Goal: Obtain resource: Download file/media

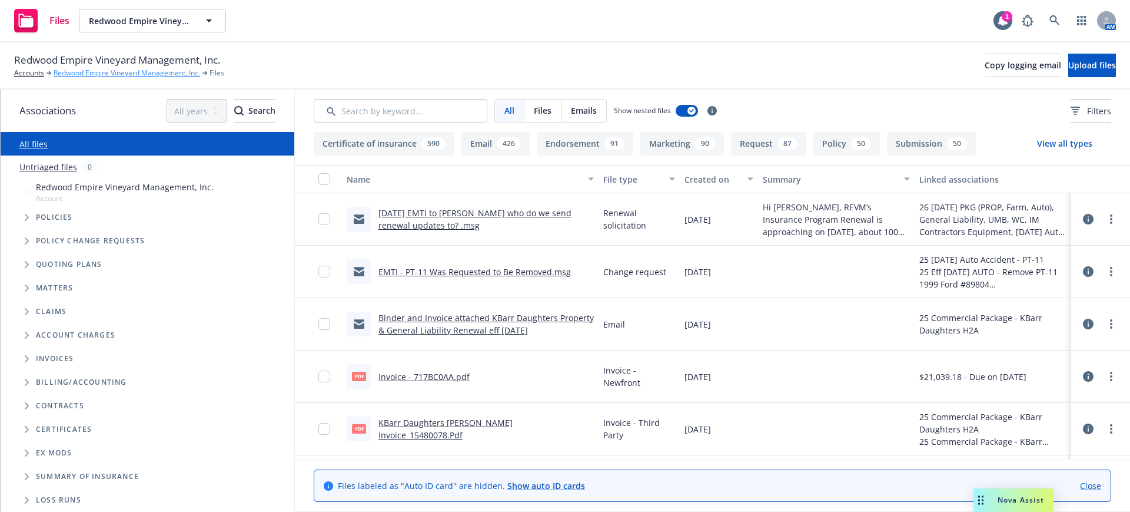
click at [124, 72] on link "Redwood Empire Vineyard Management, Inc." at bounding box center [127, 73] width 147 height 11
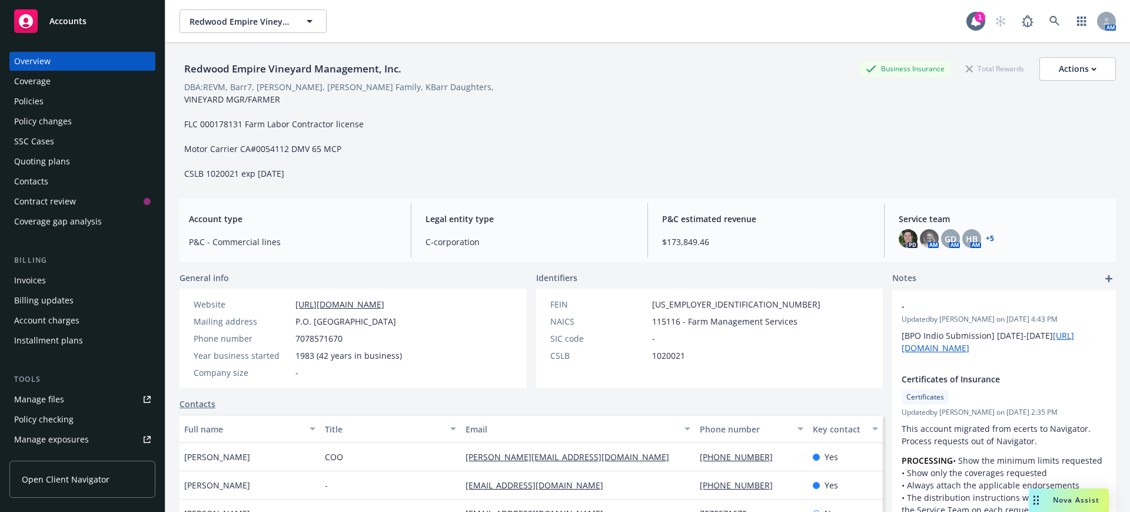
click at [22, 98] on div "Policies" at bounding box center [28, 101] width 29 height 19
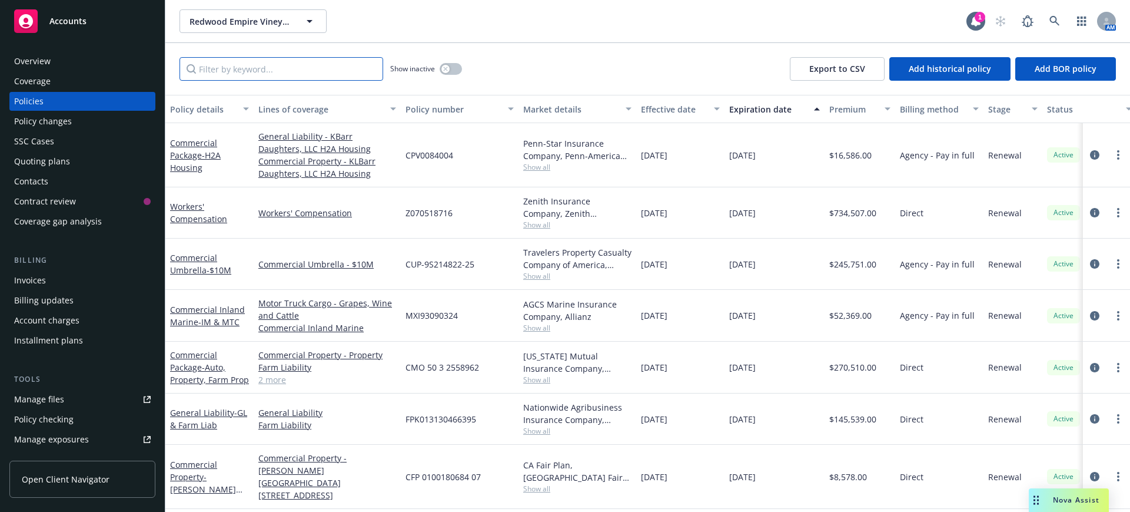
click at [214, 72] on input "Filter by keyword..." at bounding box center [282, 69] width 204 height 24
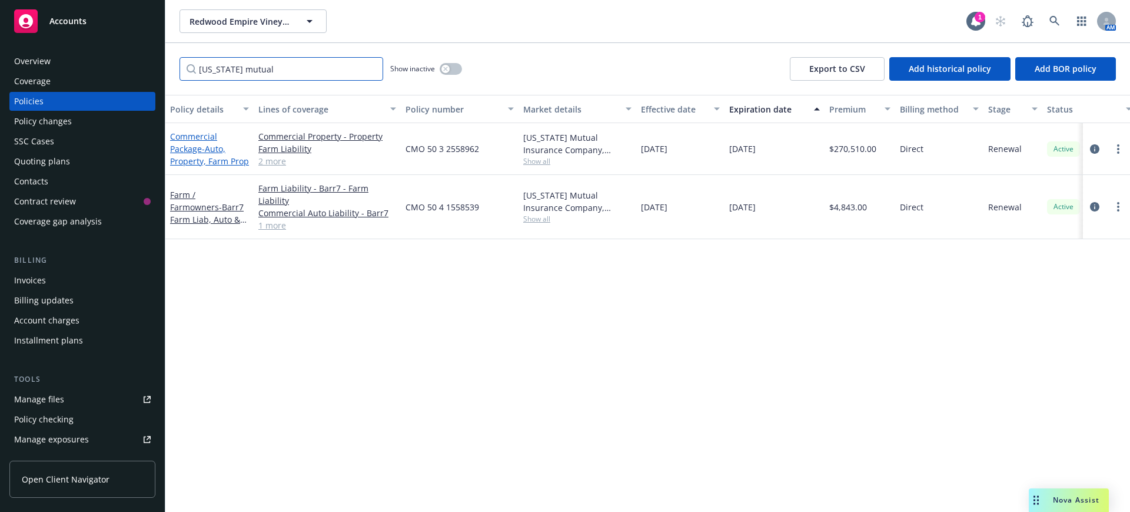
type input "[US_STATE] mutual"
click at [200, 136] on link "Commercial Package - Auto, Property, Farm Prop" at bounding box center [209, 149] width 79 height 36
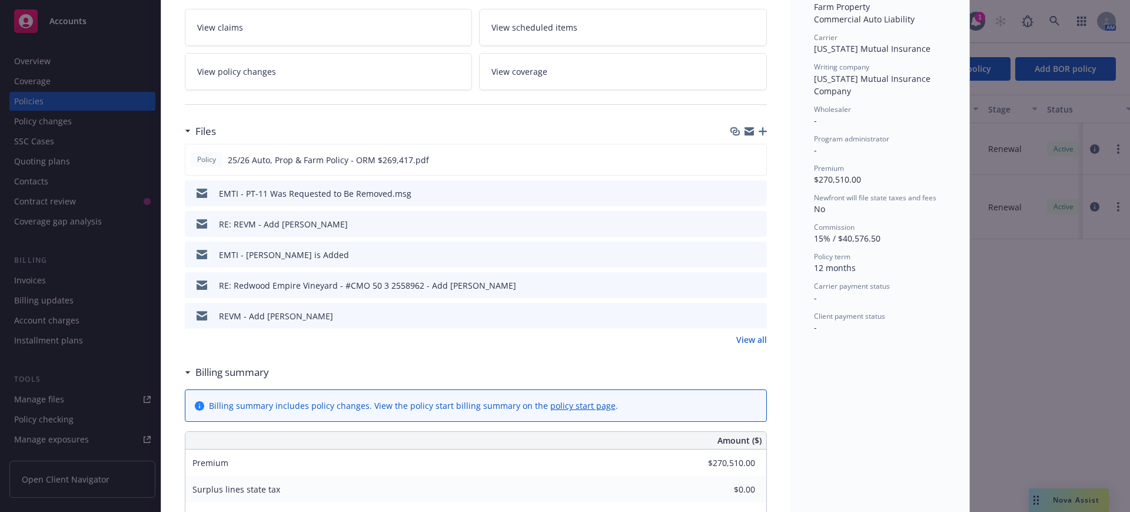
scroll to position [368, 0]
click at [745, 337] on link "View all" at bounding box center [751, 338] width 31 height 12
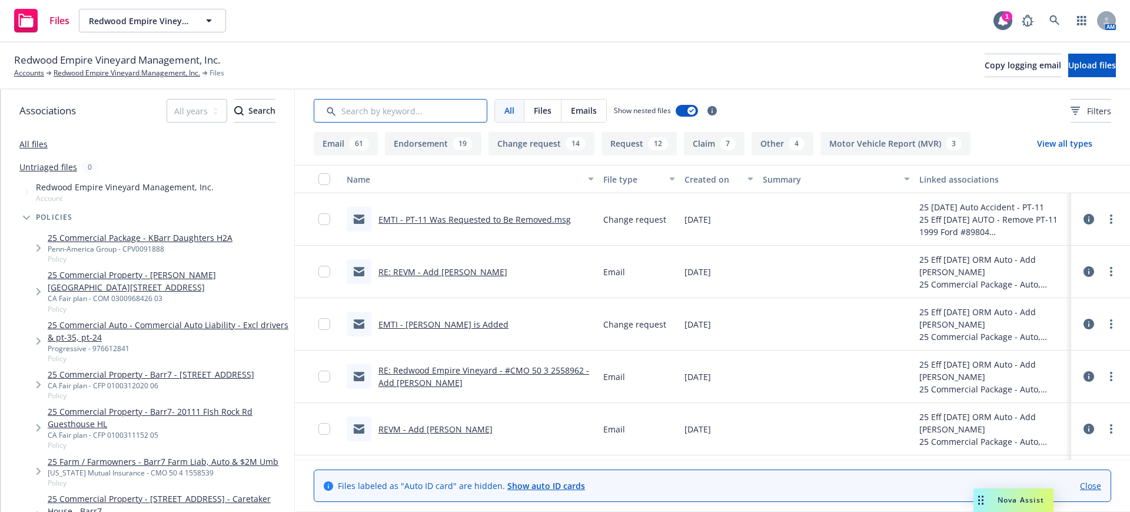
click at [349, 116] on input "Search by keyword..." at bounding box center [401, 111] width 174 height 24
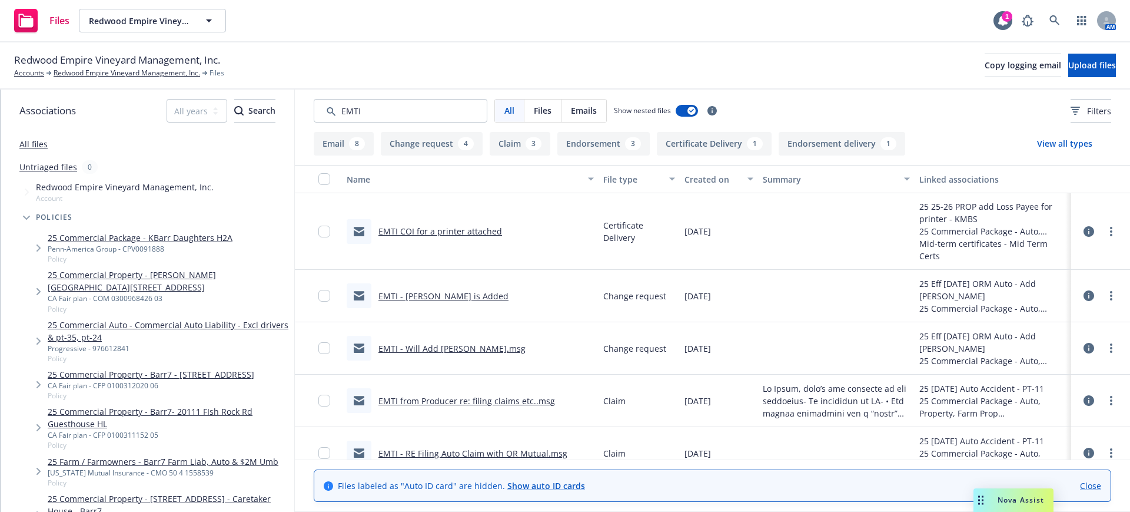
click at [695, 180] on div "Created on" at bounding box center [713, 179] width 56 height 12
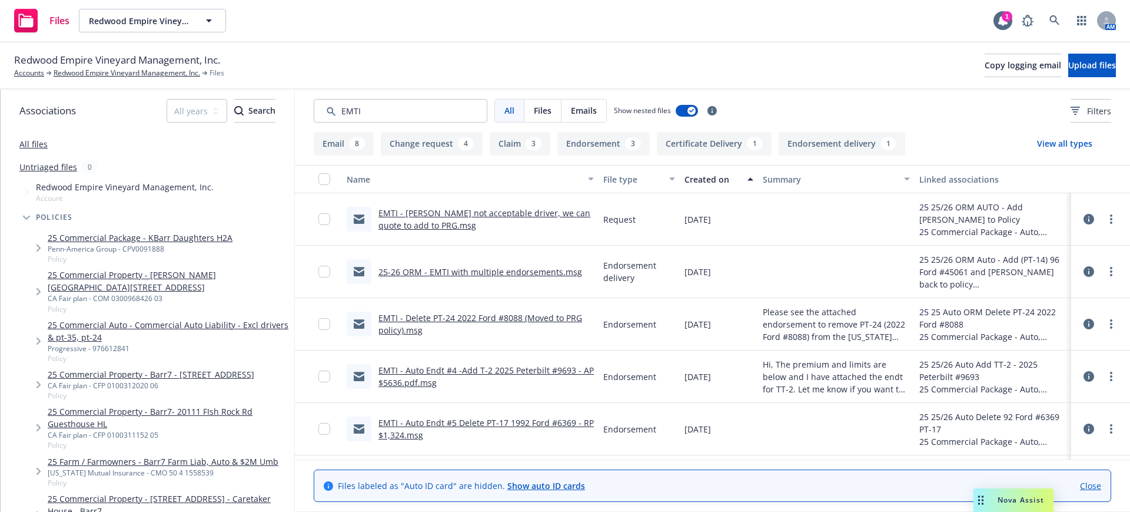
click at [696, 180] on div "Created on" at bounding box center [713, 179] width 56 height 12
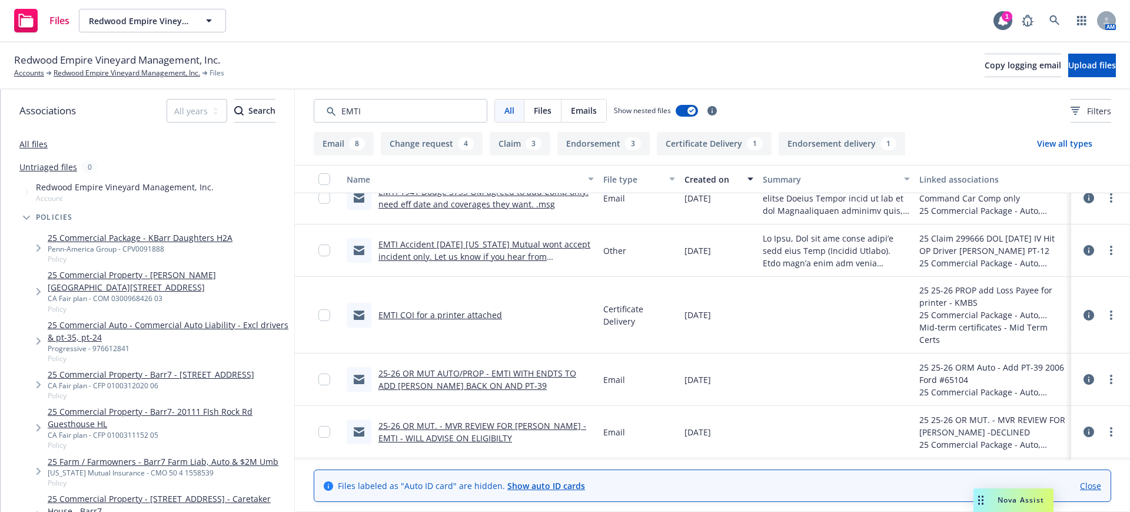
scroll to position [414, 0]
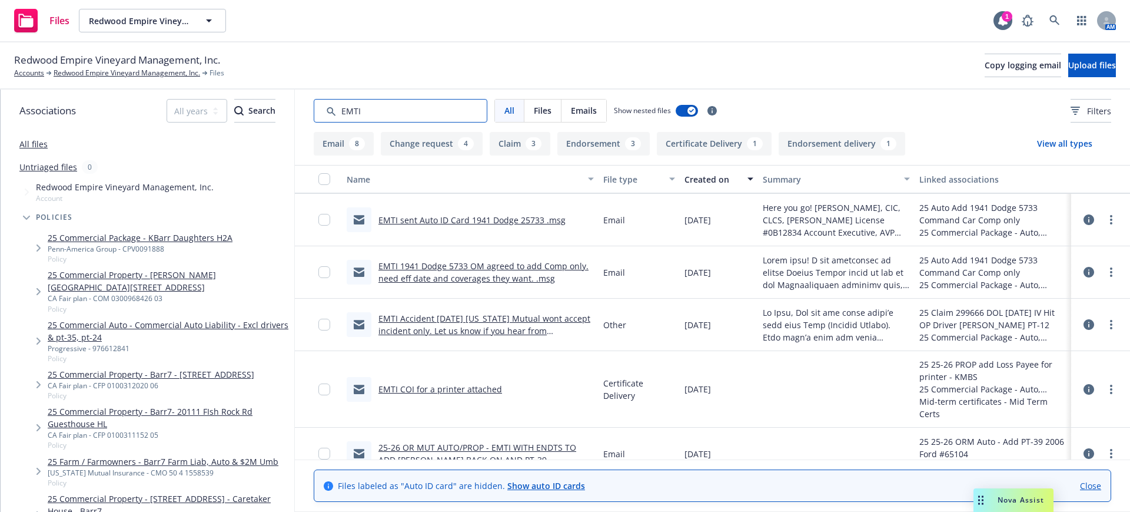
drag, startPoint x: 368, startPoint y: 108, endPoint x: 328, endPoint y: 108, distance: 39.4
click at [328, 108] on input "Search by keyword..." at bounding box center [401, 111] width 174 height 24
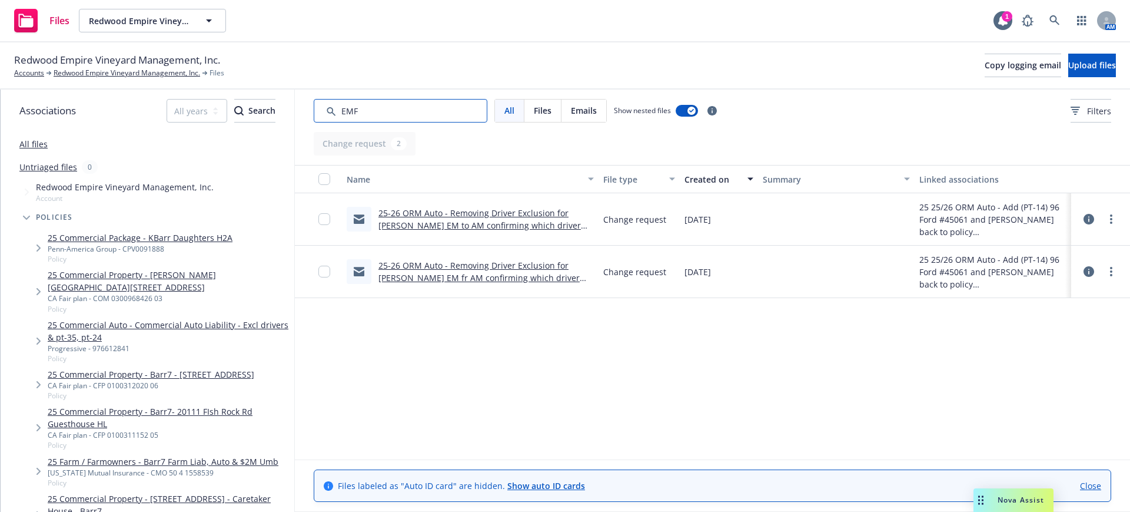
type input "EMFP"
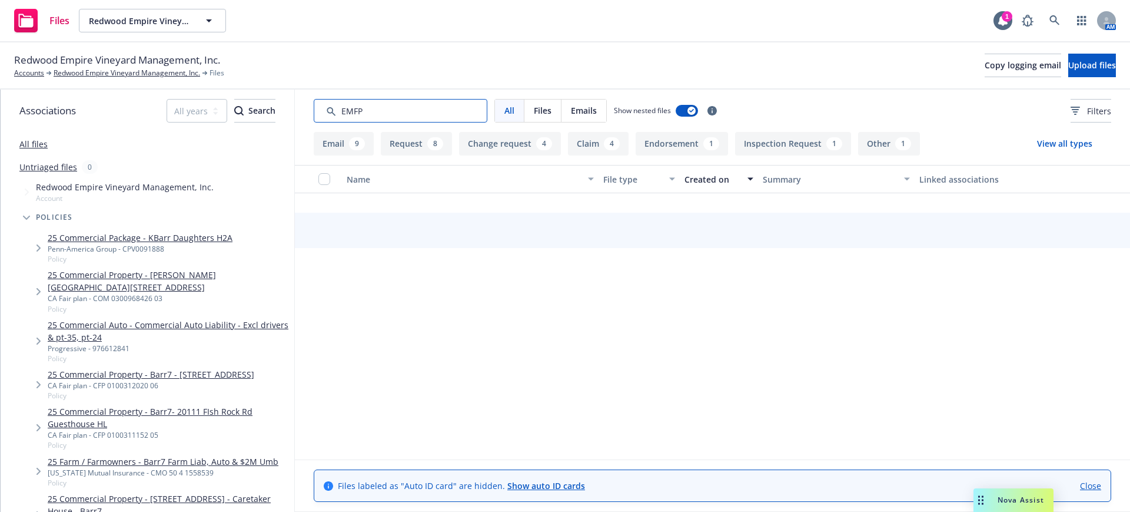
scroll to position [0, 0]
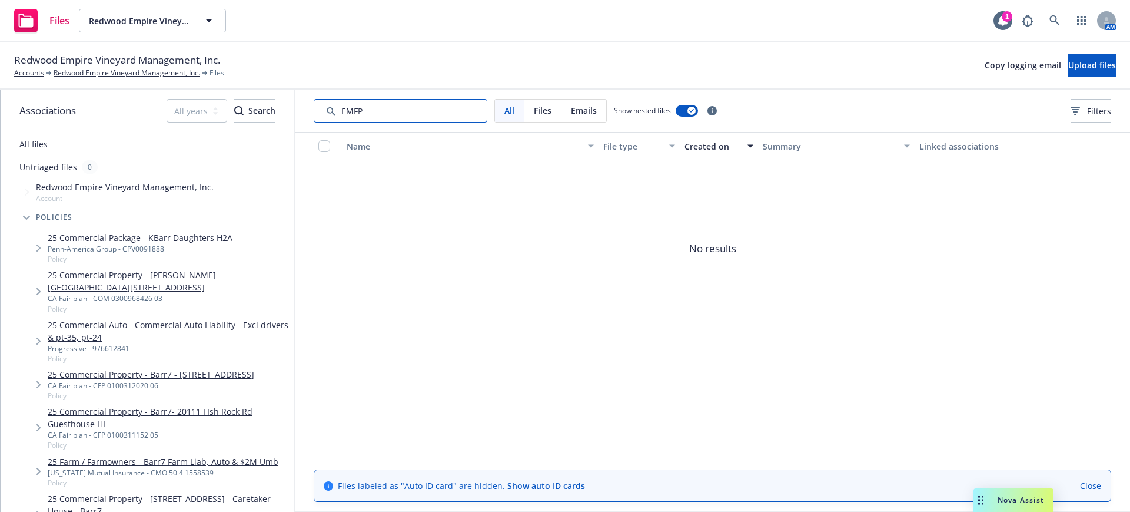
drag, startPoint x: 375, startPoint y: 109, endPoint x: 331, endPoint y: 108, distance: 43.6
click at [331, 108] on input "Search by keyword..." at bounding box center [401, 111] width 174 height 24
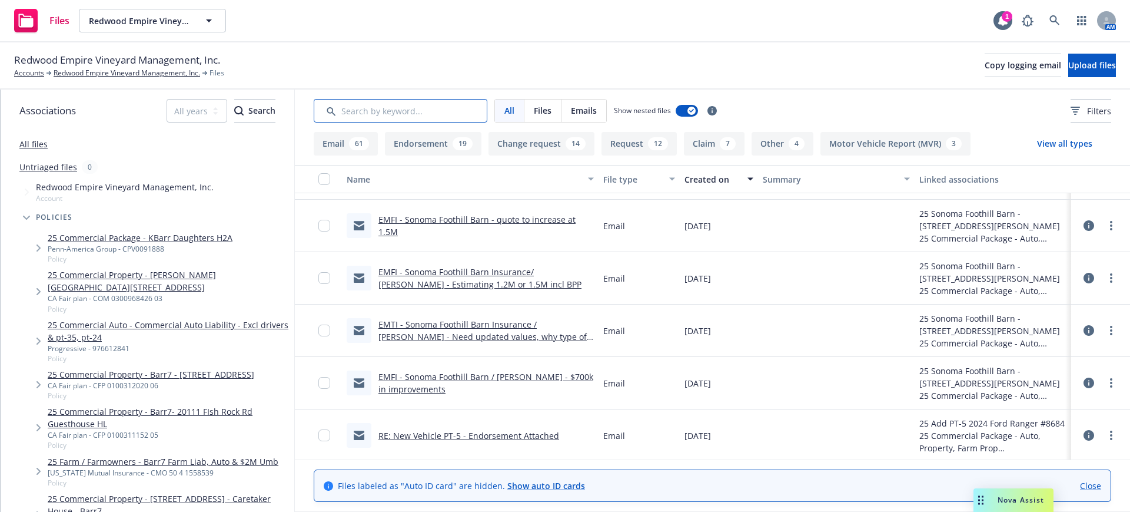
scroll to position [4538, 0]
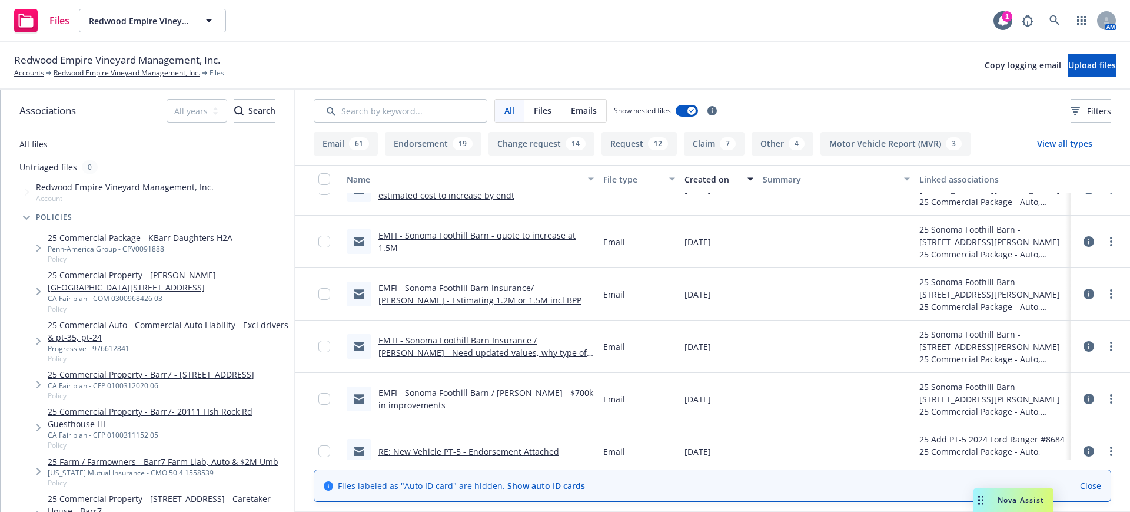
click at [429, 233] on link "EMFI - Sonoma Foothill Barn - quote to increase at 1.5M" at bounding box center [477, 242] width 197 height 24
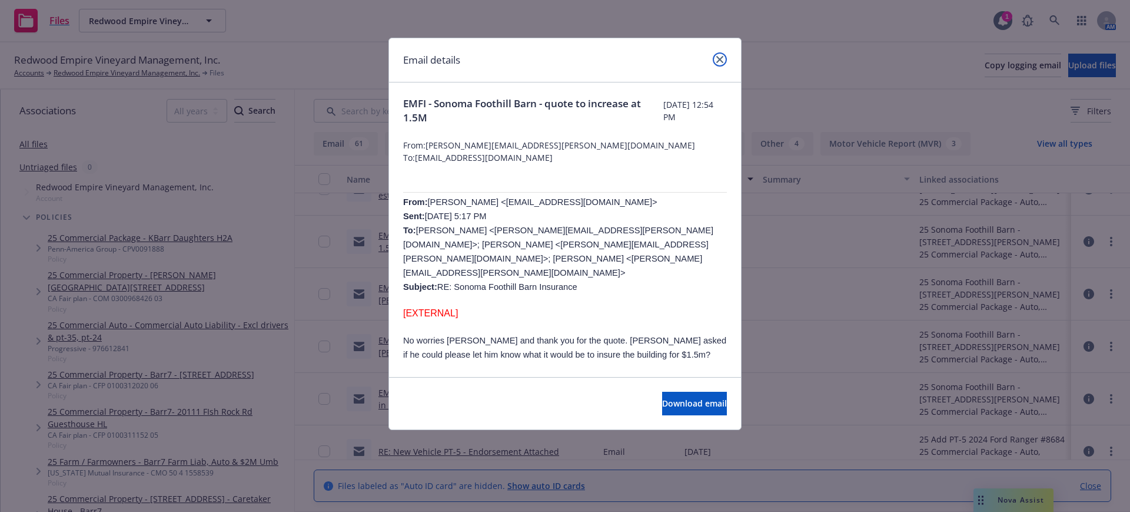
click at [722, 56] on link "close" at bounding box center [720, 59] width 14 height 14
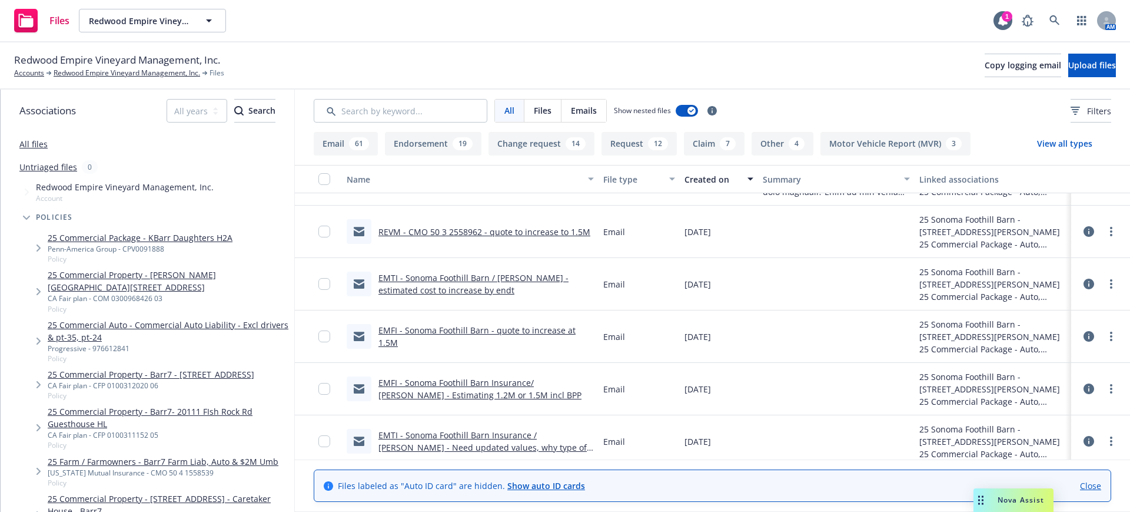
scroll to position [4390, 0]
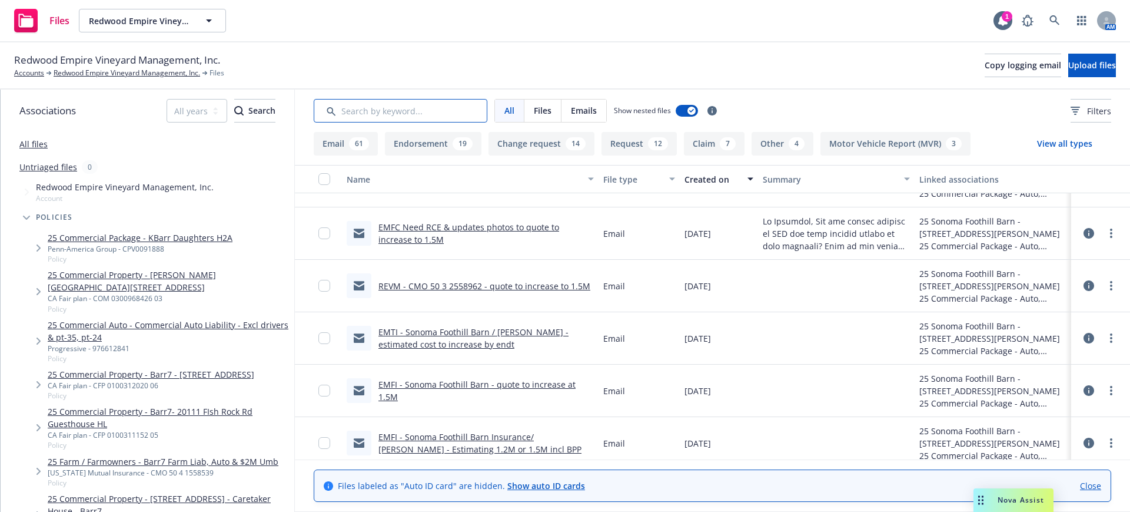
click at [337, 111] on input "Search by keyword..." at bounding box center [401, 111] width 174 height 24
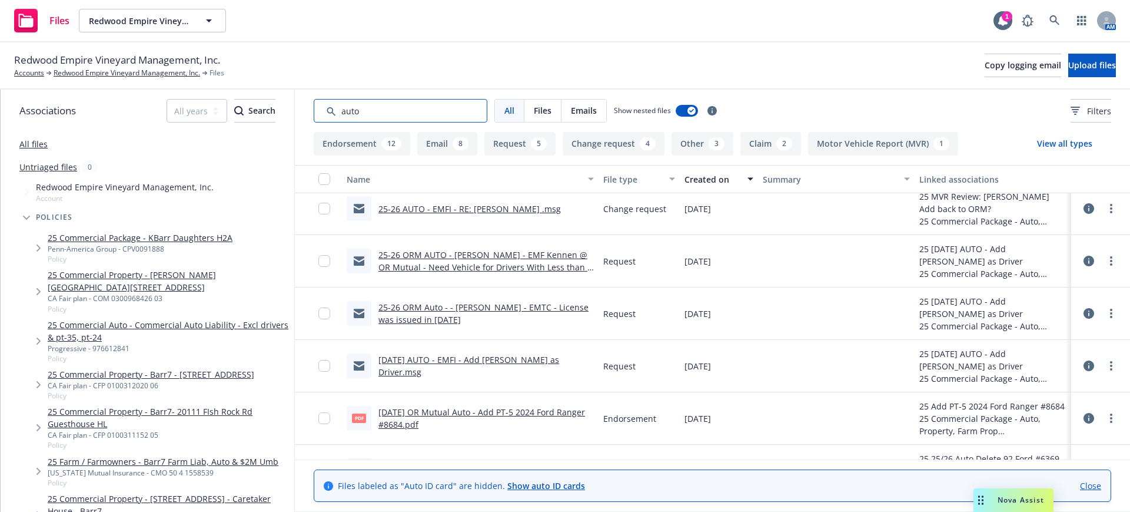
scroll to position [824, 0]
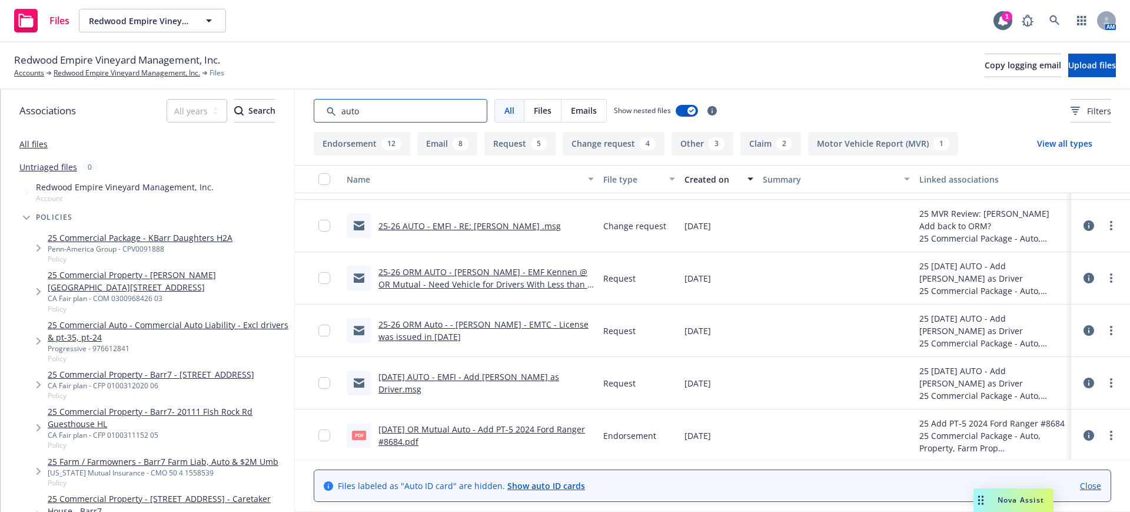
type input "auto"
click at [463, 272] on link "25-26 ORM AUTO - Jesus Silva - EMF Kennen @ OR Mutual - Need Vehicle for Driver…" at bounding box center [486, 284] width 214 height 36
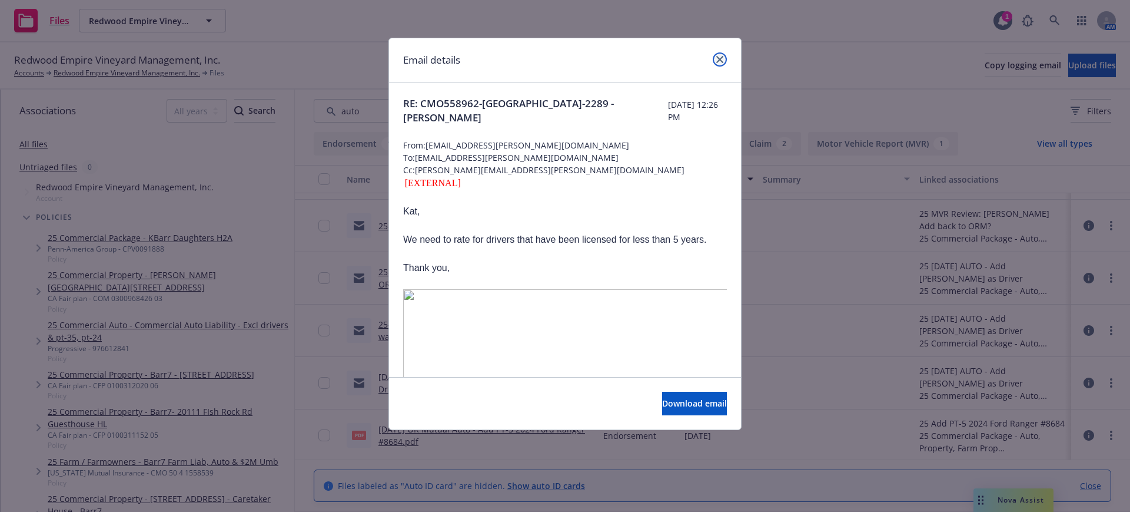
click at [719, 56] on icon "close" at bounding box center [719, 59] width 7 height 7
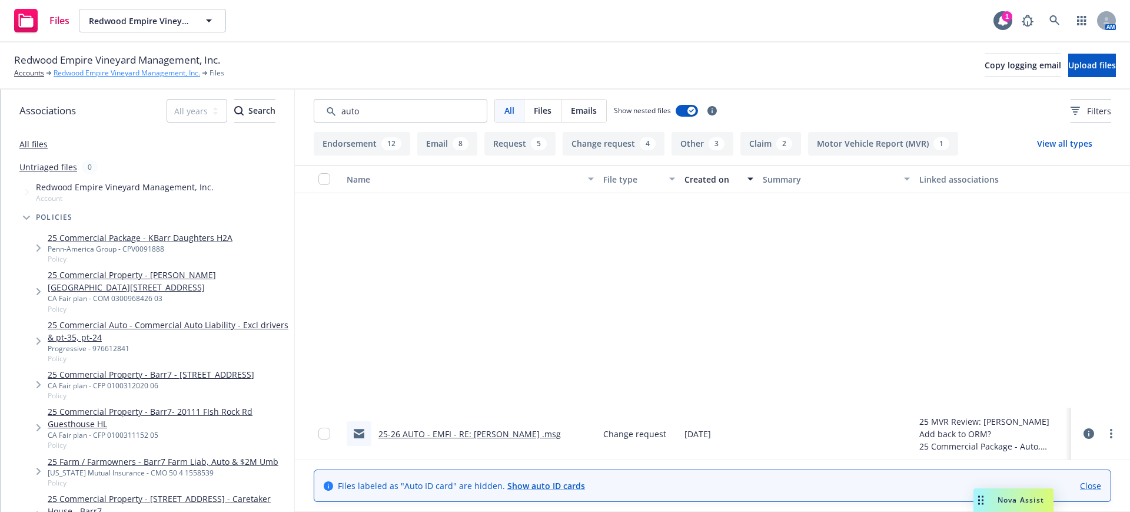
scroll to position [603, 0]
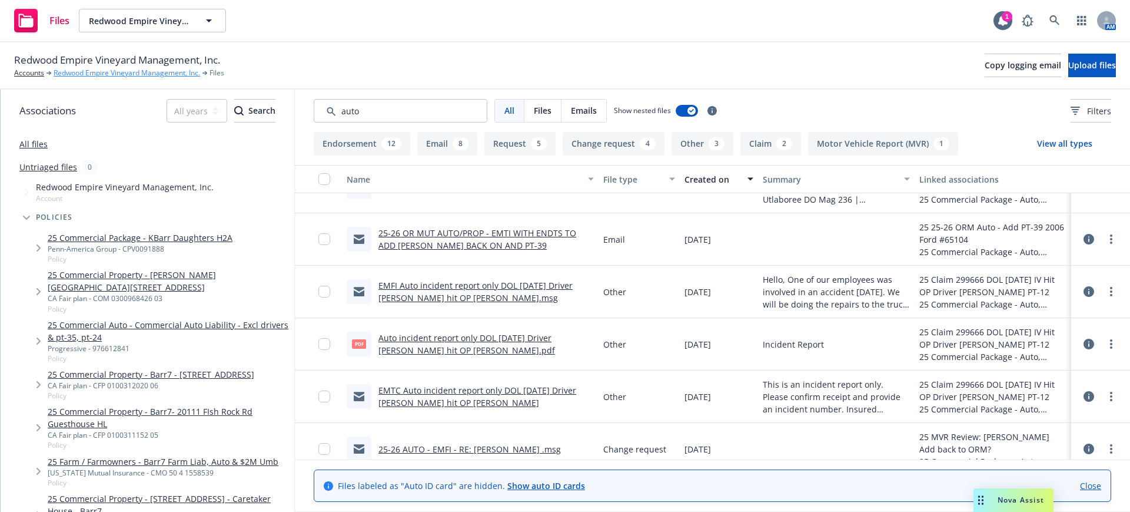
click at [97, 70] on link "Redwood Empire Vineyard Management, Inc." at bounding box center [127, 73] width 147 height 11
